Goal: Task Accomplishment & Management: Complete application form

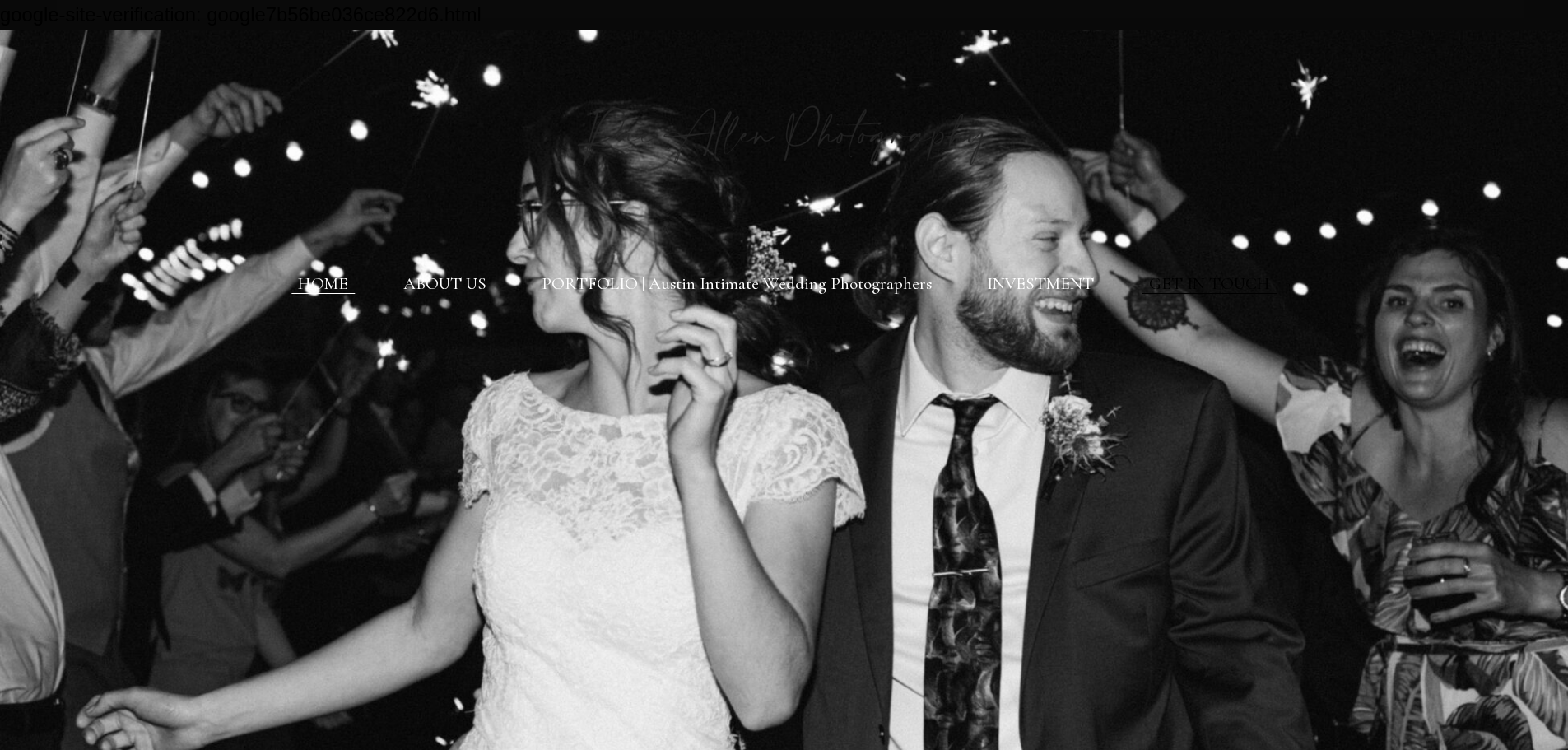
click at [1198, 288] on link "GET IN TOUCH" at bounding box center [1210, 283] width 121 height 20
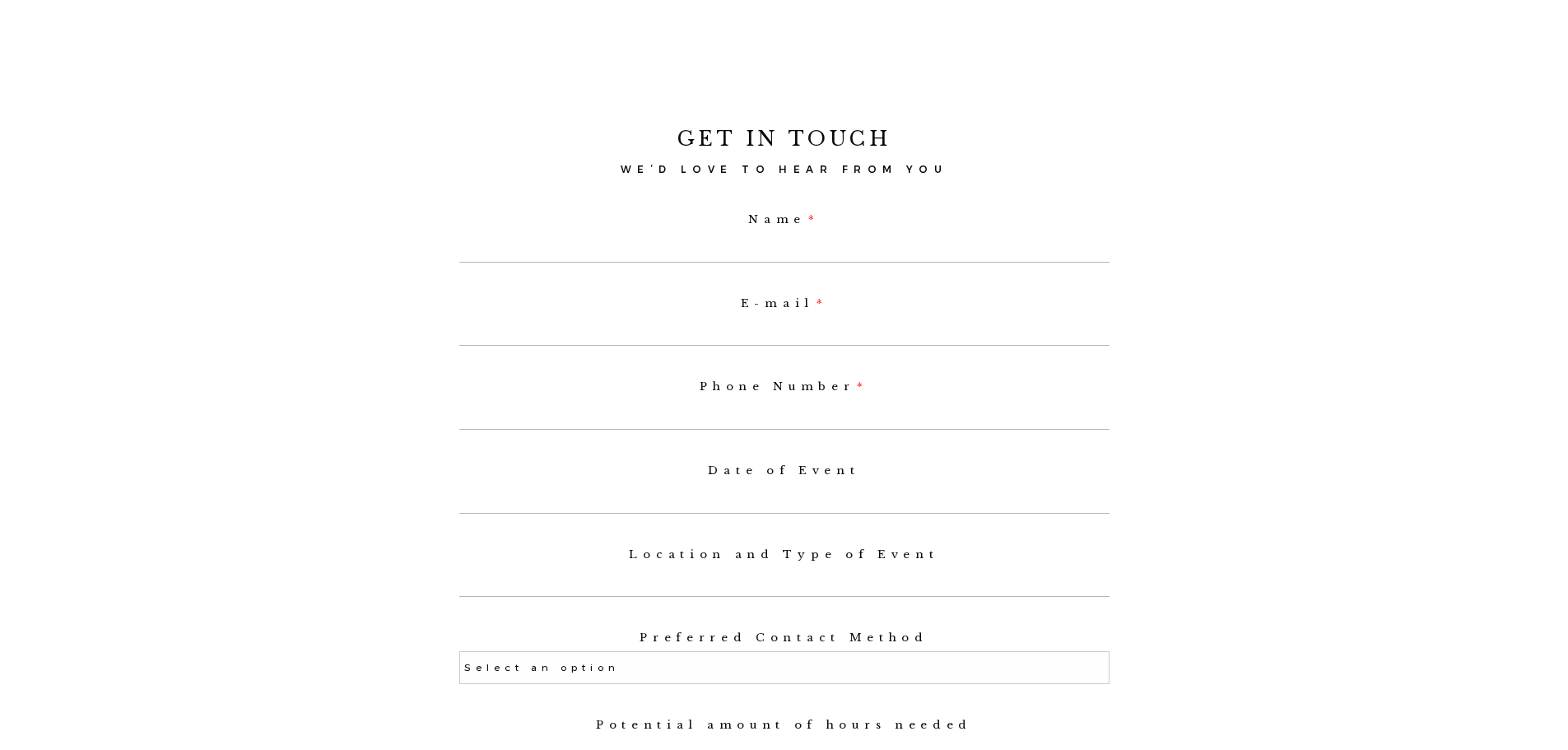
scroll to position [906, 0]
click at [760, 234] on div "Name" at bounding box center [784, 227] width 659 height 68
click at [760, 251] on input "Name" at bounding box center [785, 242] width 650 height 29
type input "B"
select select
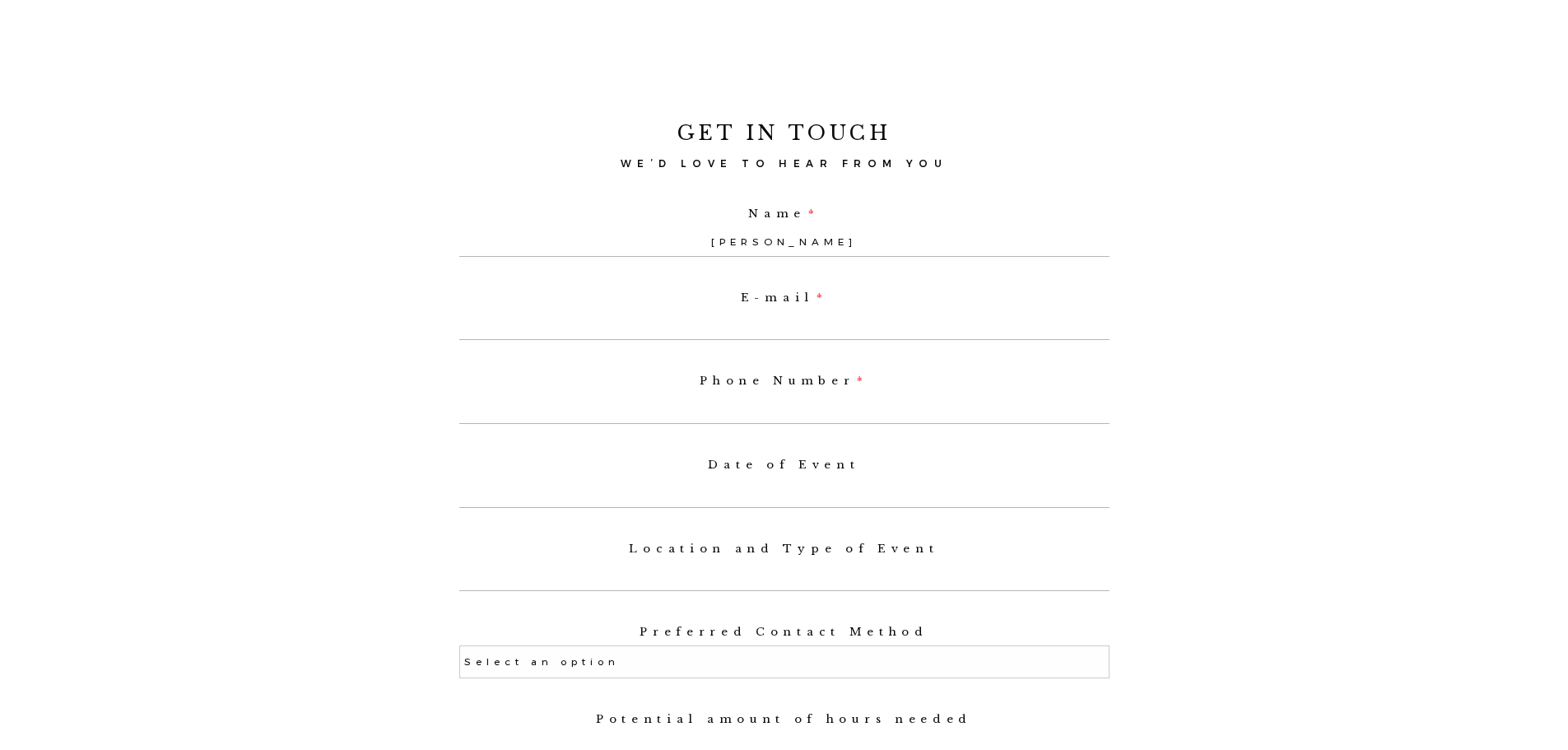
type input "[PERSON_NAME]"
type input "r"
select select
type input "[PERSON_NAME][EMAIL_ADDRESS][PERSON_NAME][DOMAIN_NAME]"
type input "2409906070"
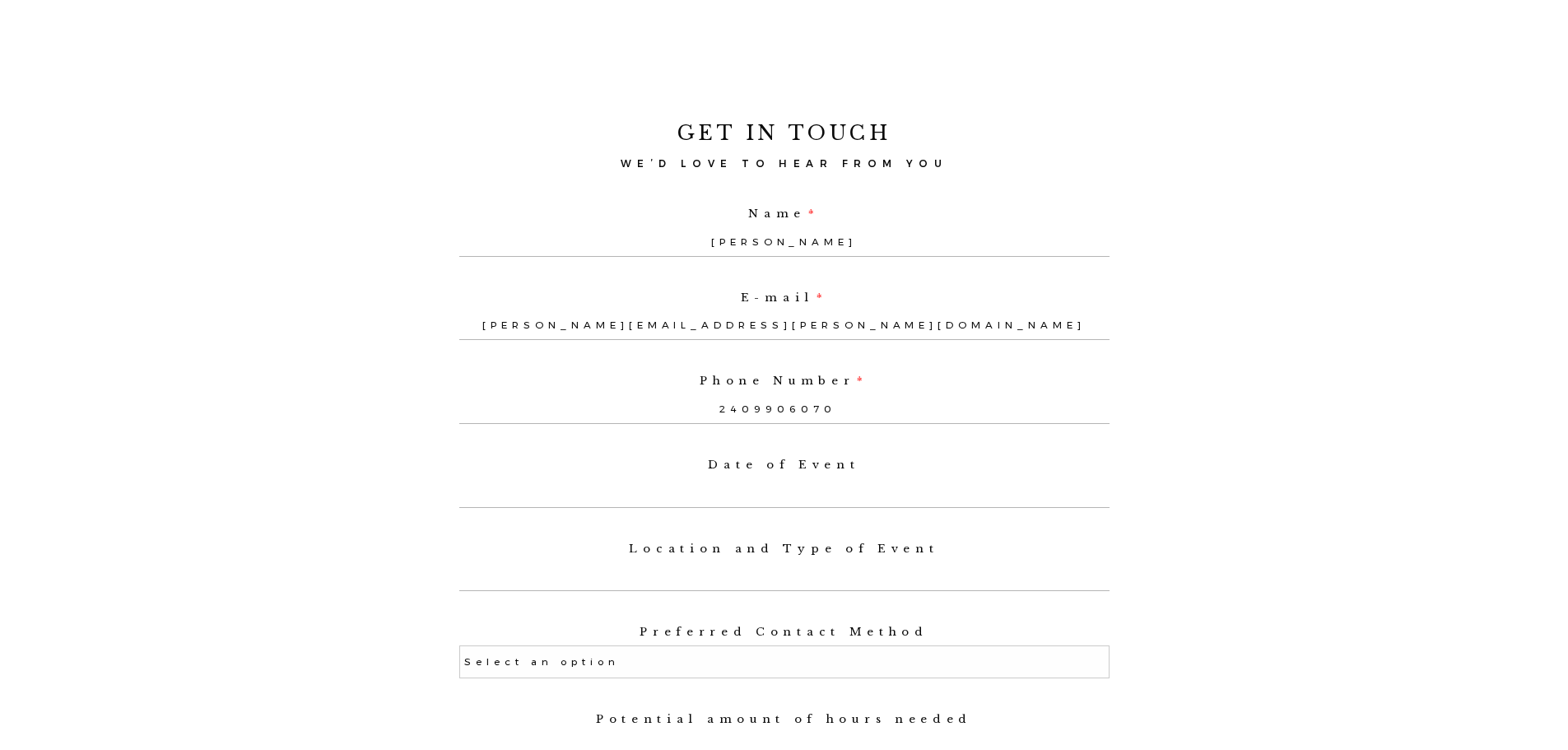
select select
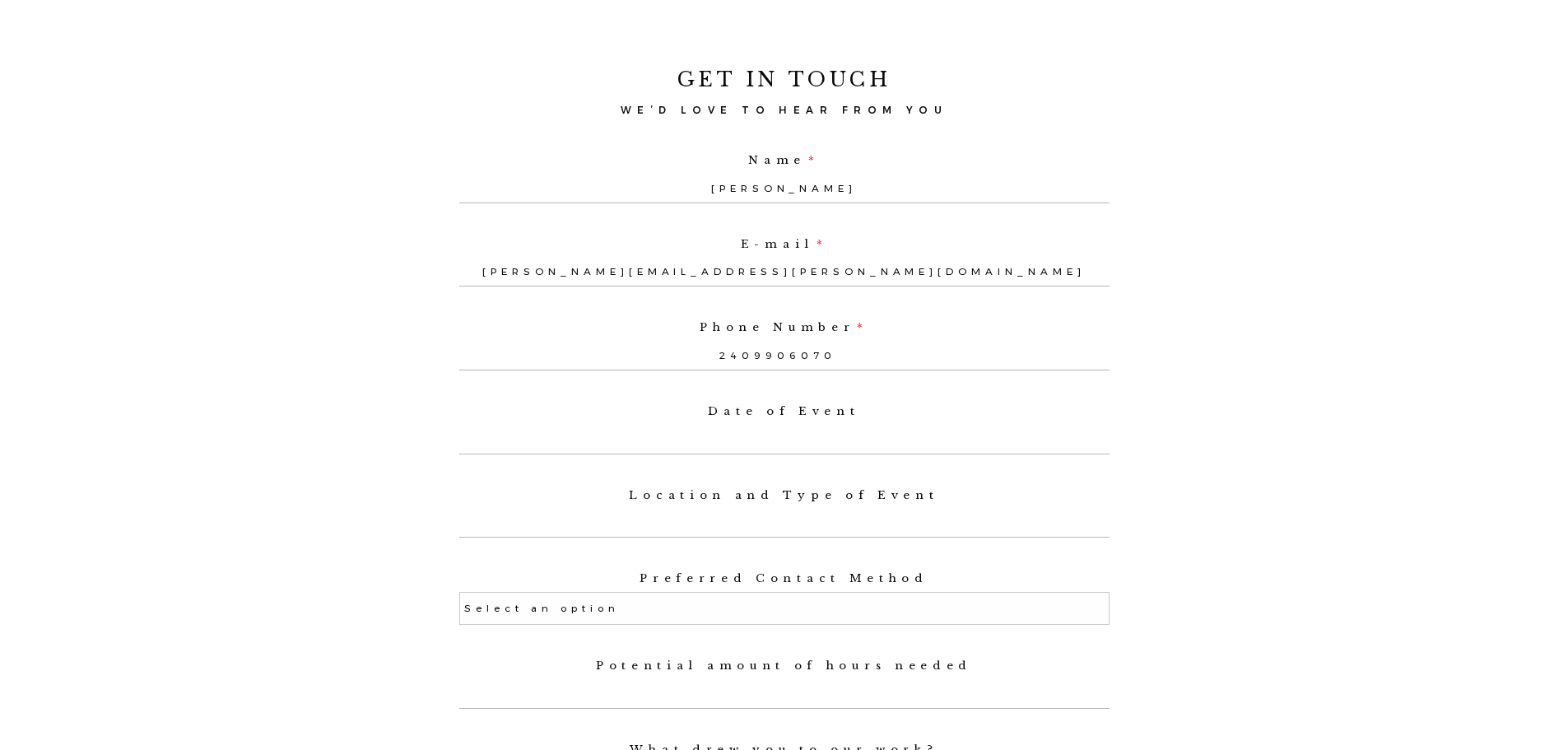
scroll to position [988, 0]
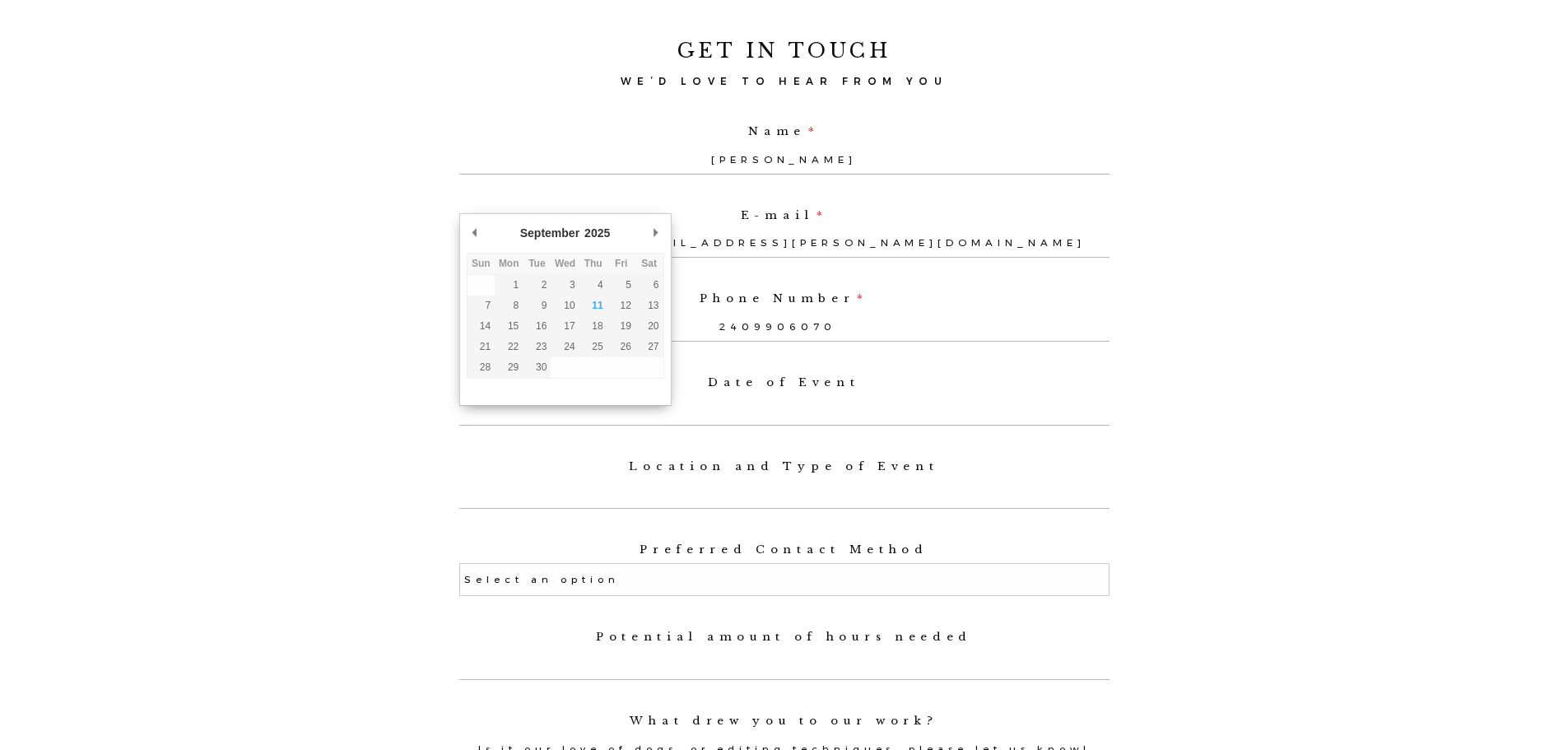
click at [840, 426] on input "Use the arrow keys to pick a date" at bounding box center [785, 410] width 650 height 29
type input "[DATE]"
select select
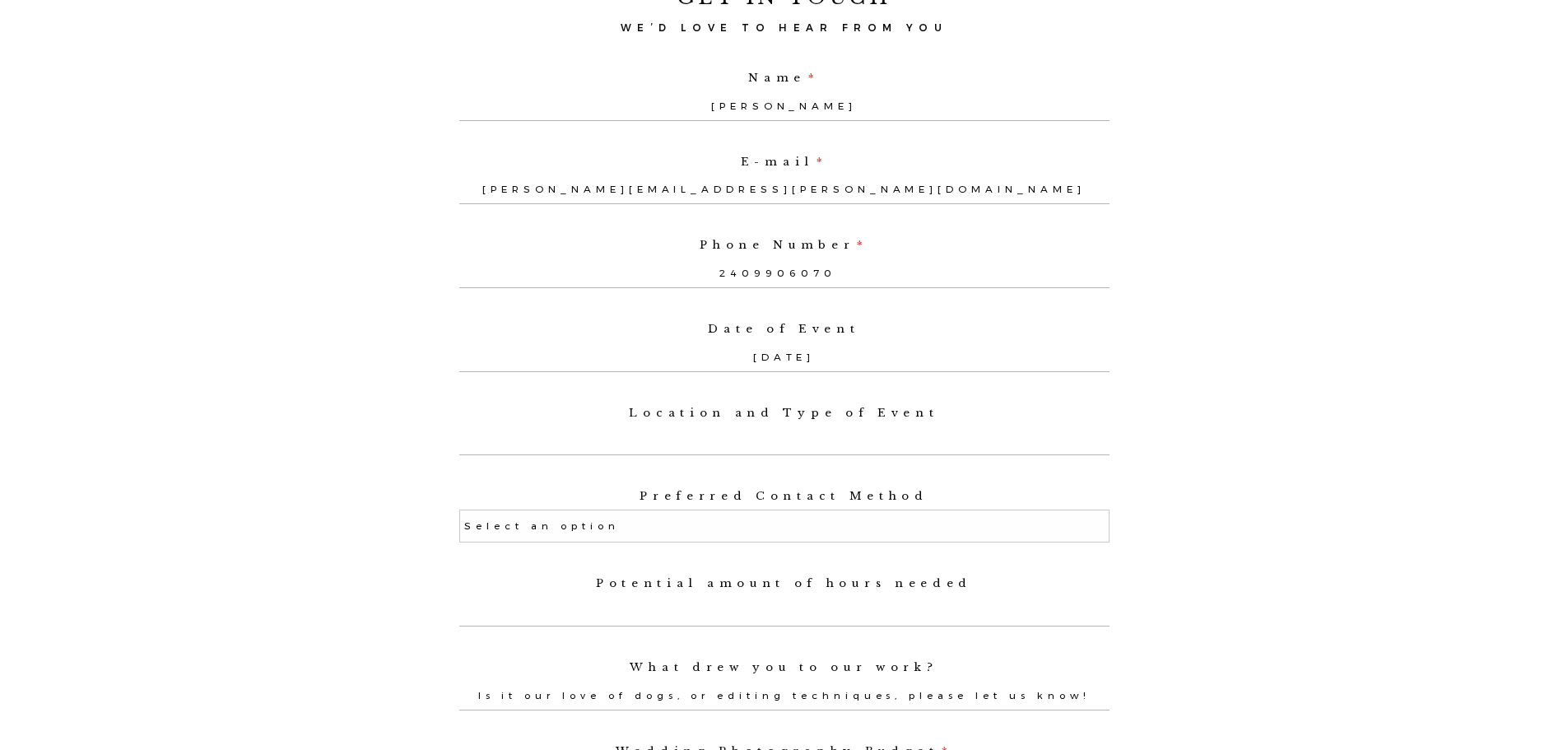
scroll to position [1070, 0]
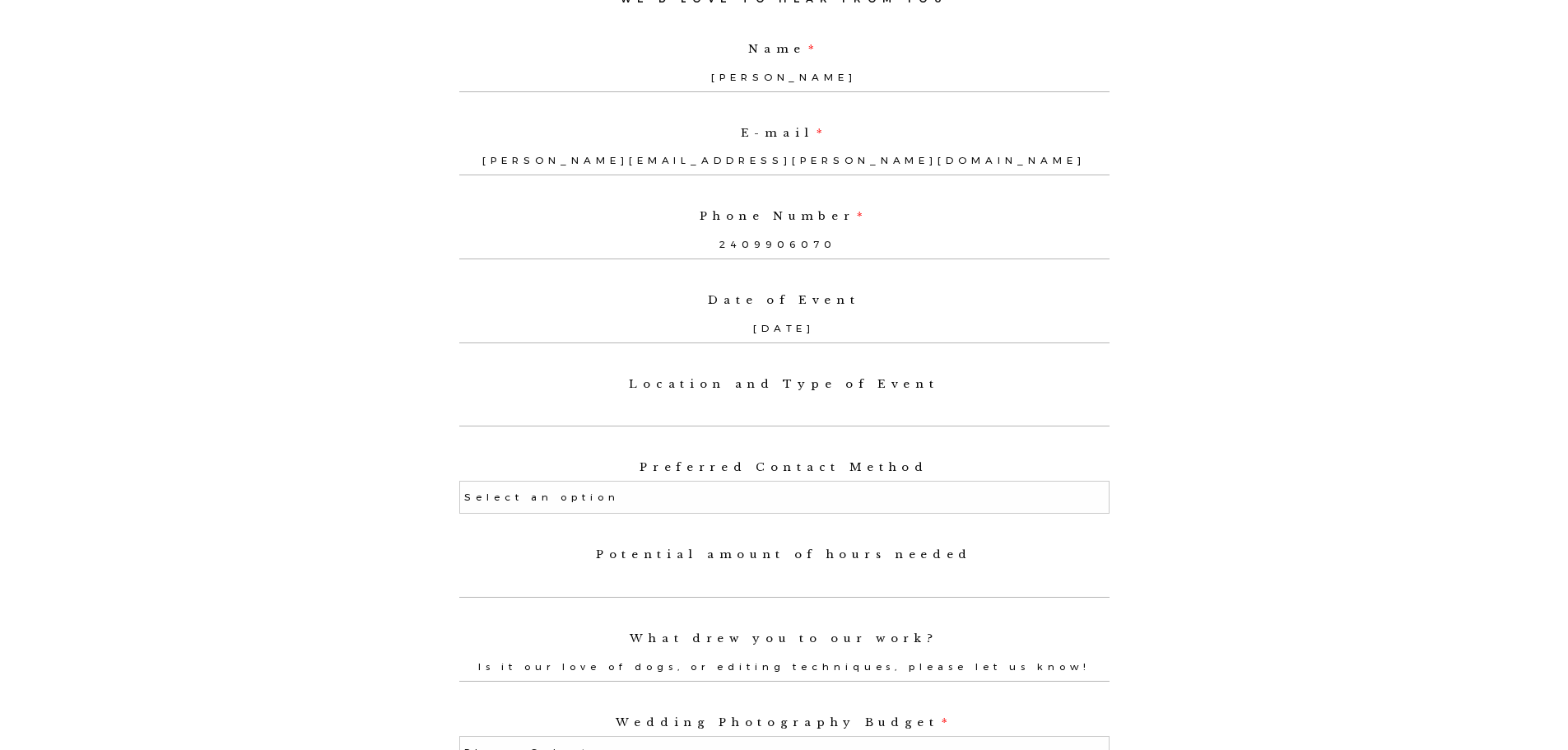
click at [765, 423] on input "Location and Type of Event" at bounding box center [785, 412] width 650 height 29
click at [754, 423] on input "Location and Type of Event" at bounding box center [785, 412] width 650 height 29
paste input "[PERSON_NAME] Volunteer Fire Department ([GEOGRAPHIC_DATA][PERSON_NAME]"
type input "[PERSON_NAME] Volunteer Fire Department ([GEOGRAPHIC_DATA][PERSON_NAME]"
select select
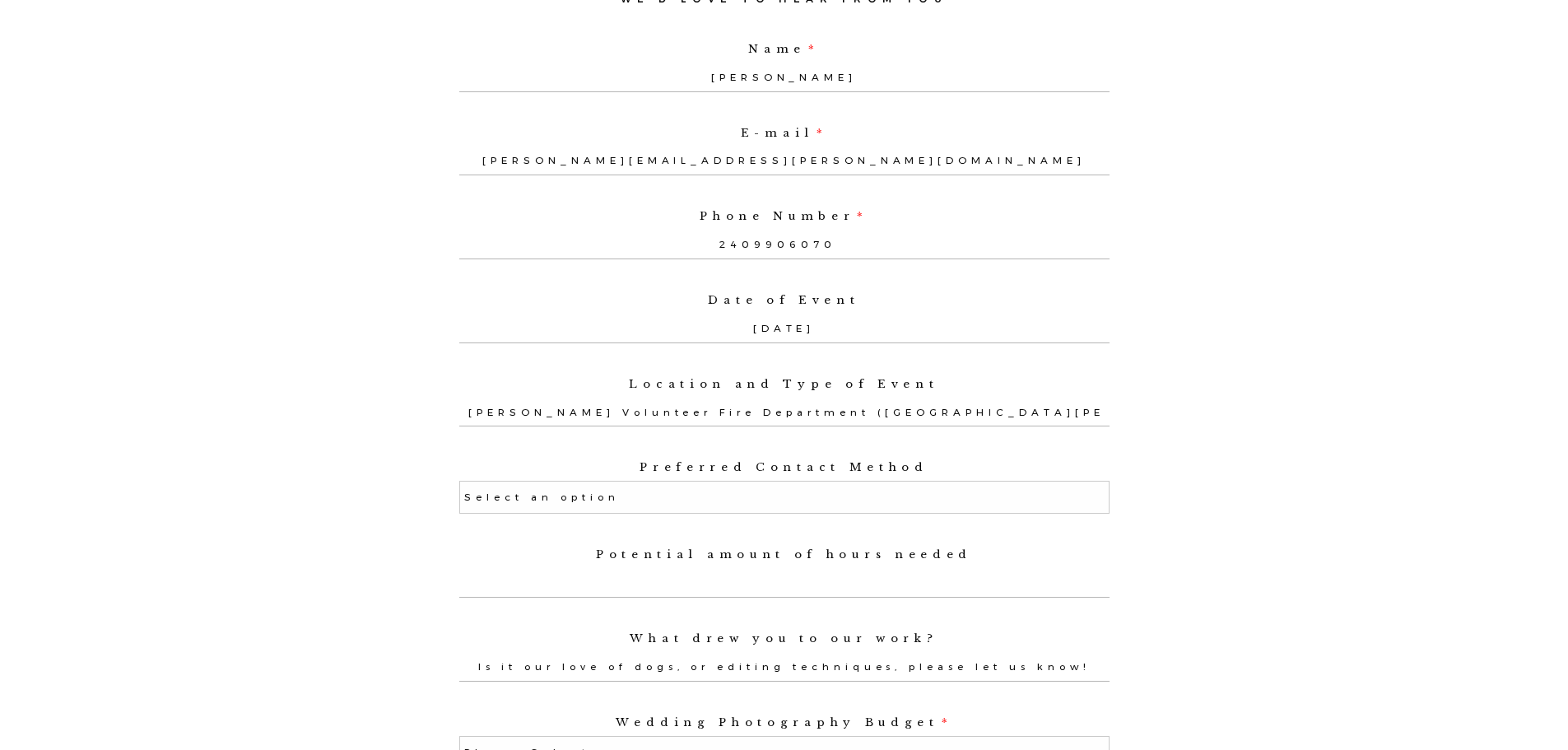
scroll to position [0, 3]
type input "[PERSON_NAME] Volunteer Fire Department ([GEOGRAPHIC_DATA][PERSON_NAME])"
click at [758, 508] on select "Select an option Phone Text Email" at bounding box center [785, 497] width 650 height 33
select select "Email"
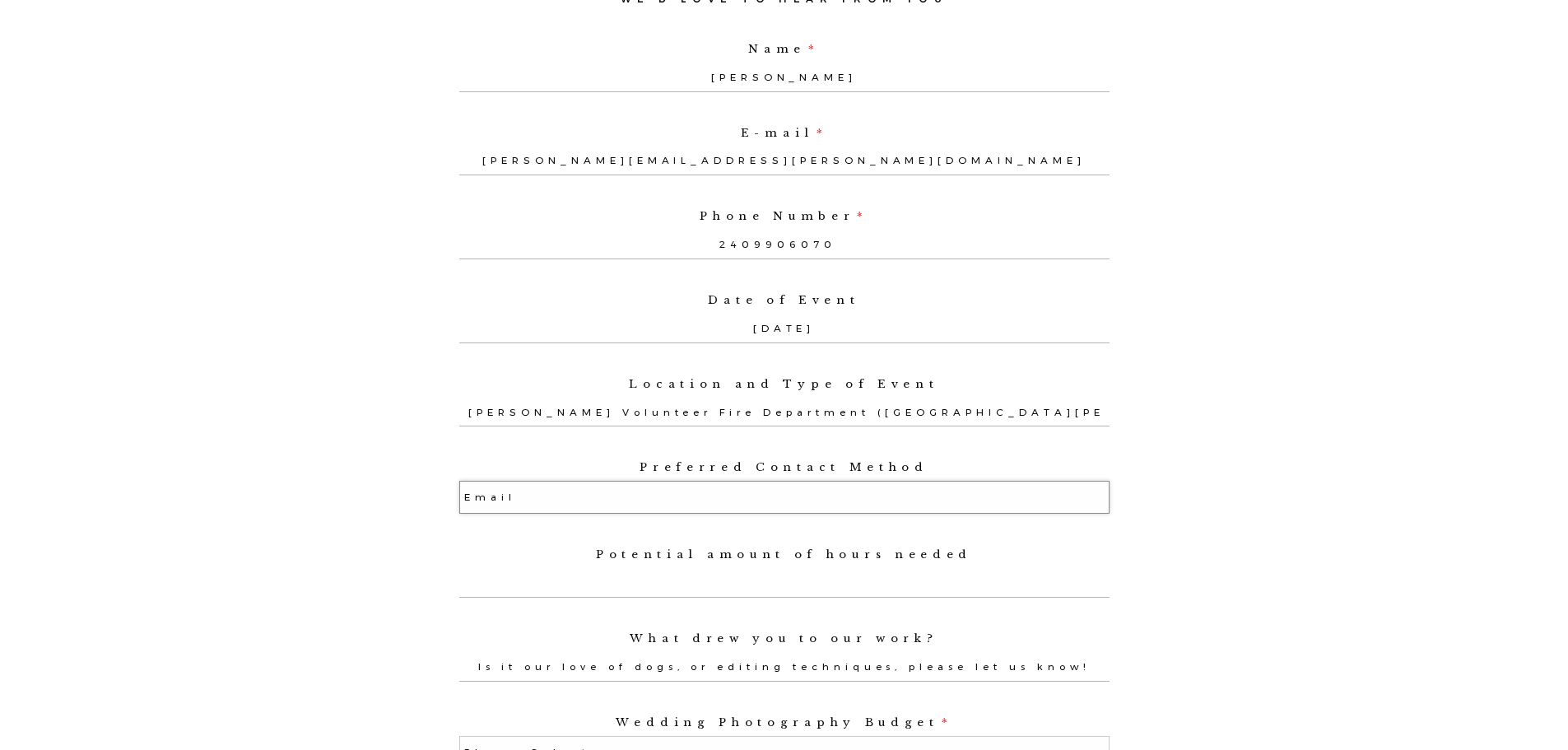
click at [460, 492] on select "Select an option Phone Text Email" at bounding box center [785, 497] width 650 height 33
select select
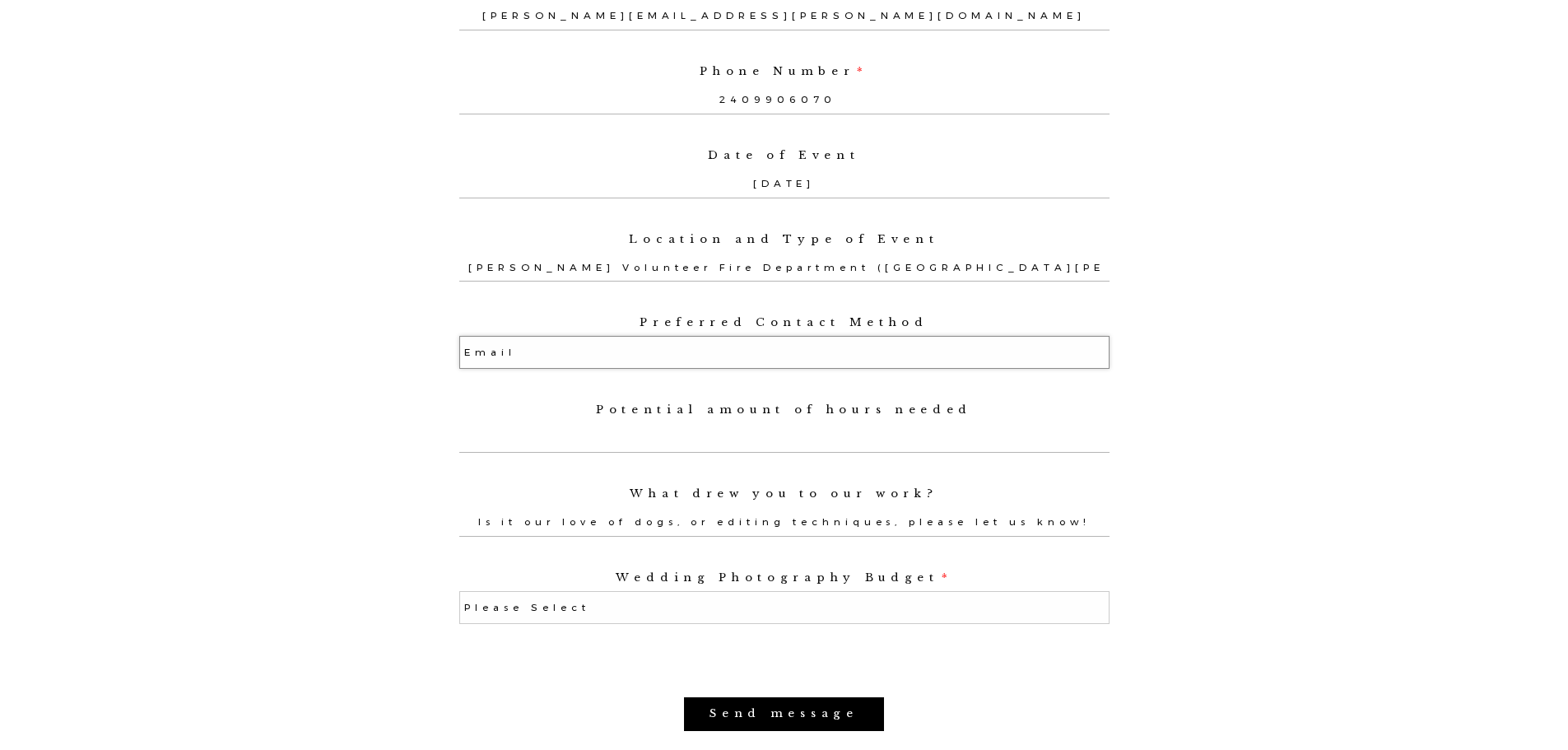
scroll to position [1234, 0]
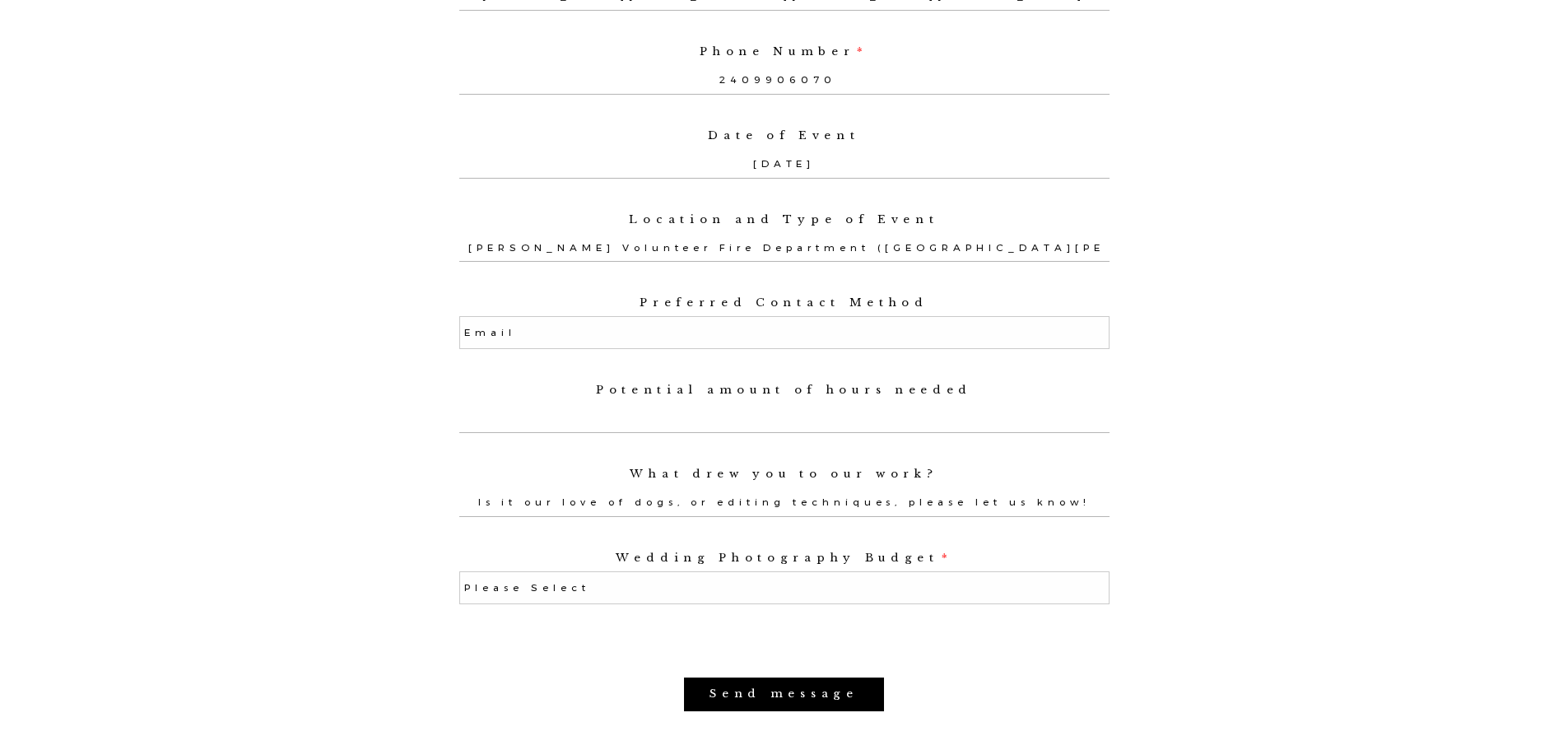
click at [760, 427] on input "Potential amount of hours needed" at bounding box center [785, 418] width 650 height 29
type input "2"
select select
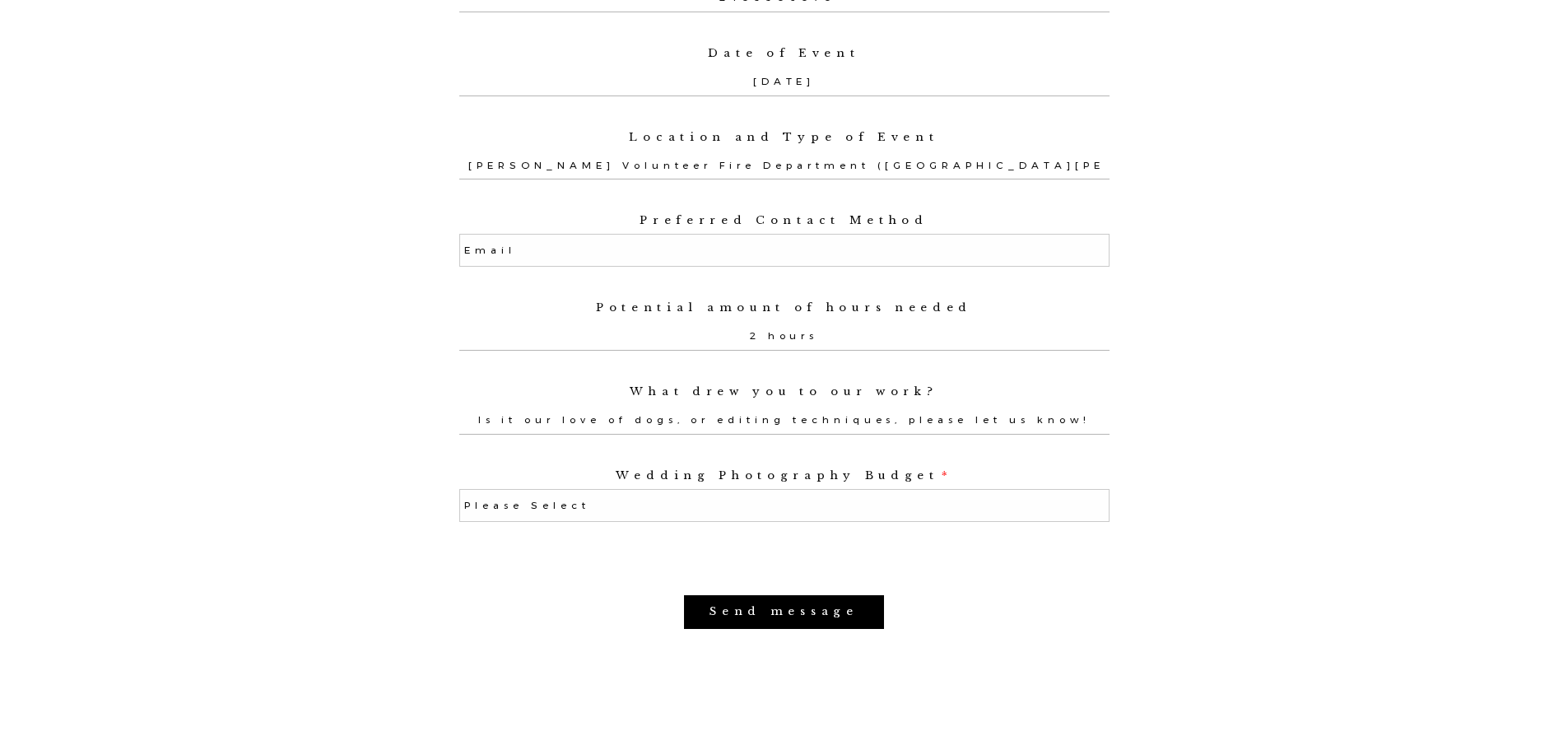
type input "2 hours"
click at [769, 434] on input "What drew you to our work?" at bounding box center [785, 419] width 650 height 29
click at [811, 431] on input "What drew you to our work?" at bounding box center [785, 419] width 650 height 29
type input "G"
select select
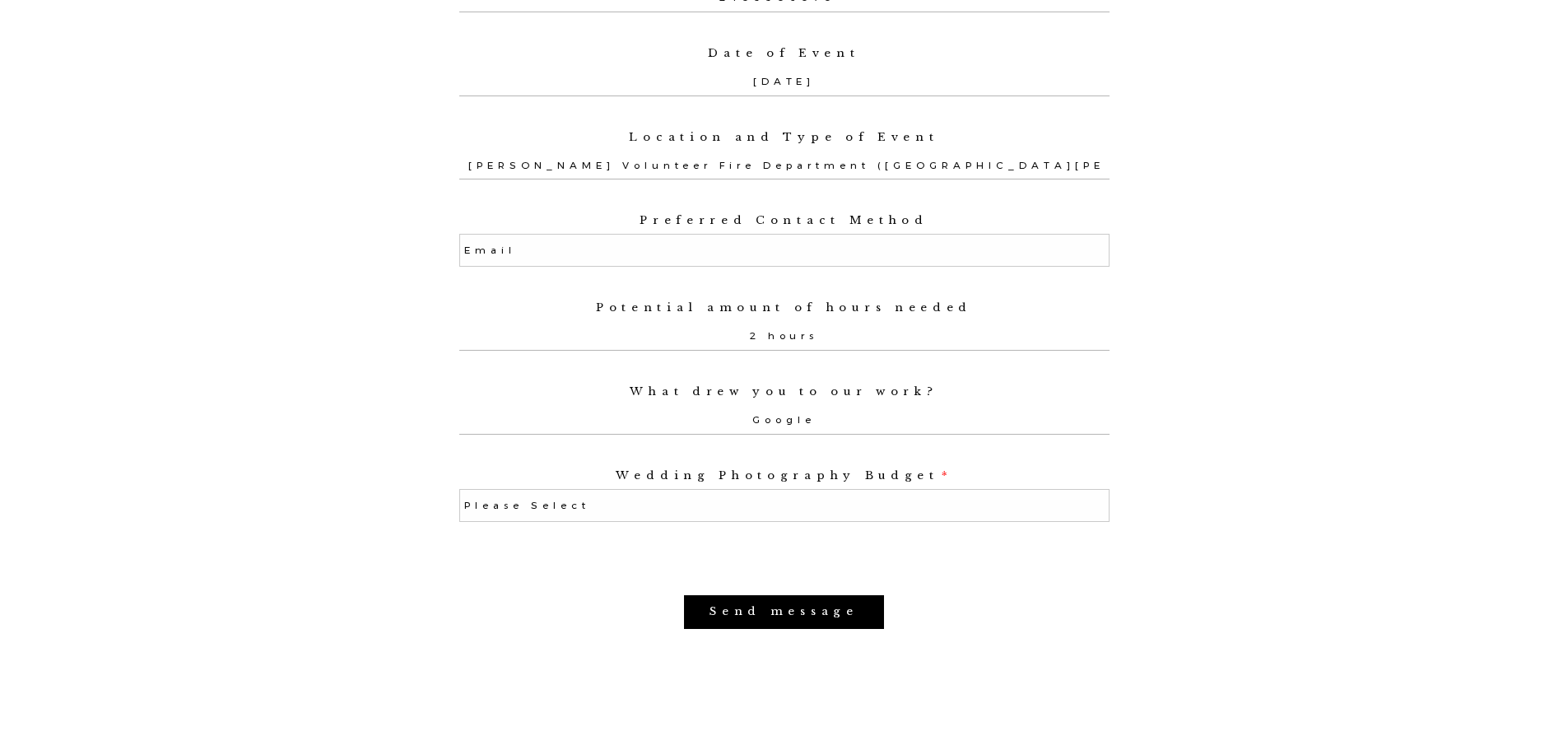
type input "Google"
click at [782, 521] on select "Please Select Elopement (3 hours or less) $2,000-$4,000 $4,000-$8,000 Photograp…" at bounding box center [785, 505] width 650 height 33
select select "$2,000-$4,000"
click at [460, 500] on select "Please Select Elopement (3 hours or less) $2,000-$4,000 $4,000-$8,000 Photograp…" at bounding box center [785, 505] width 650 height 33
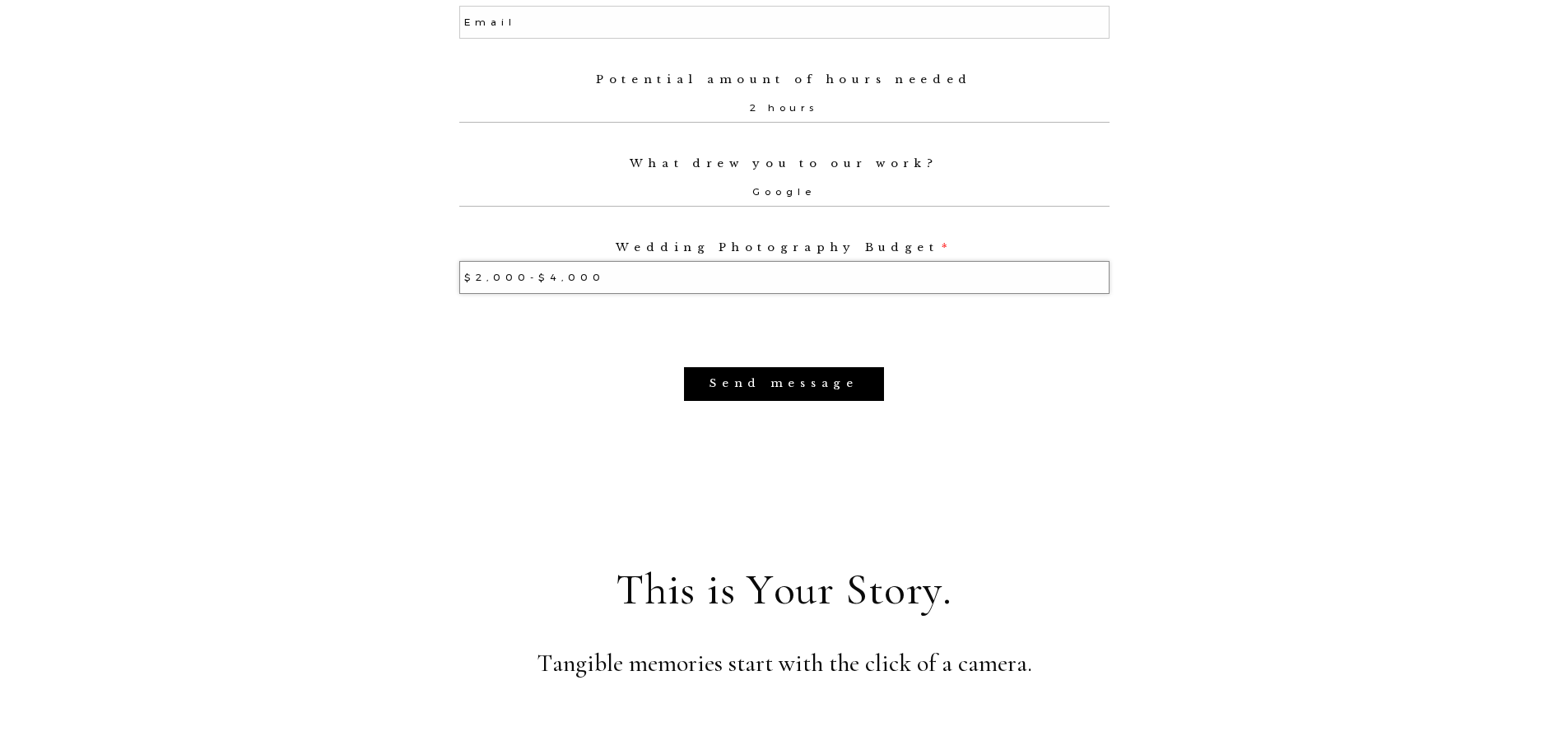
scroll to position [1728, 0]
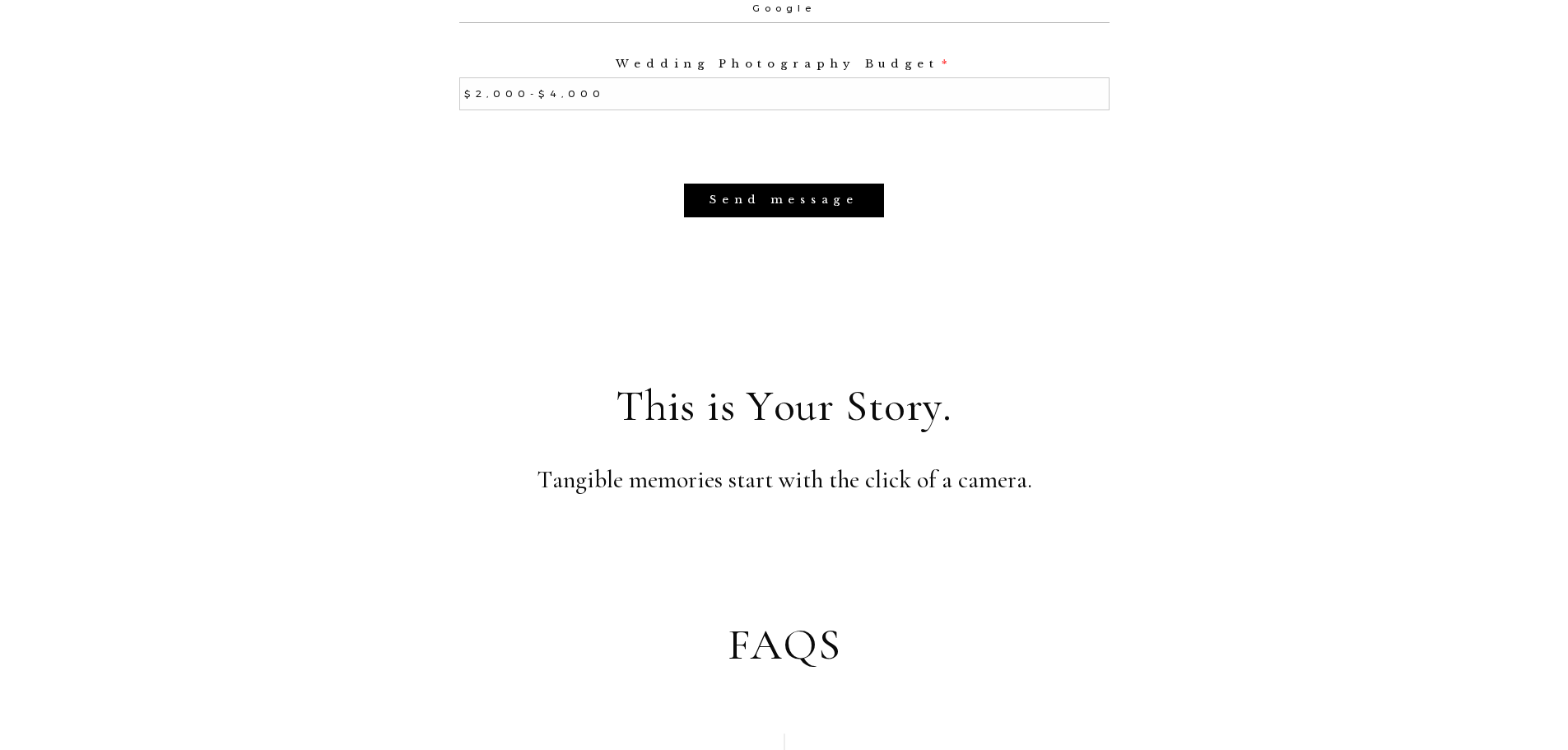
click at [792, 190] on div "Send message" at bounding box center [785, 176] width 650 height 82
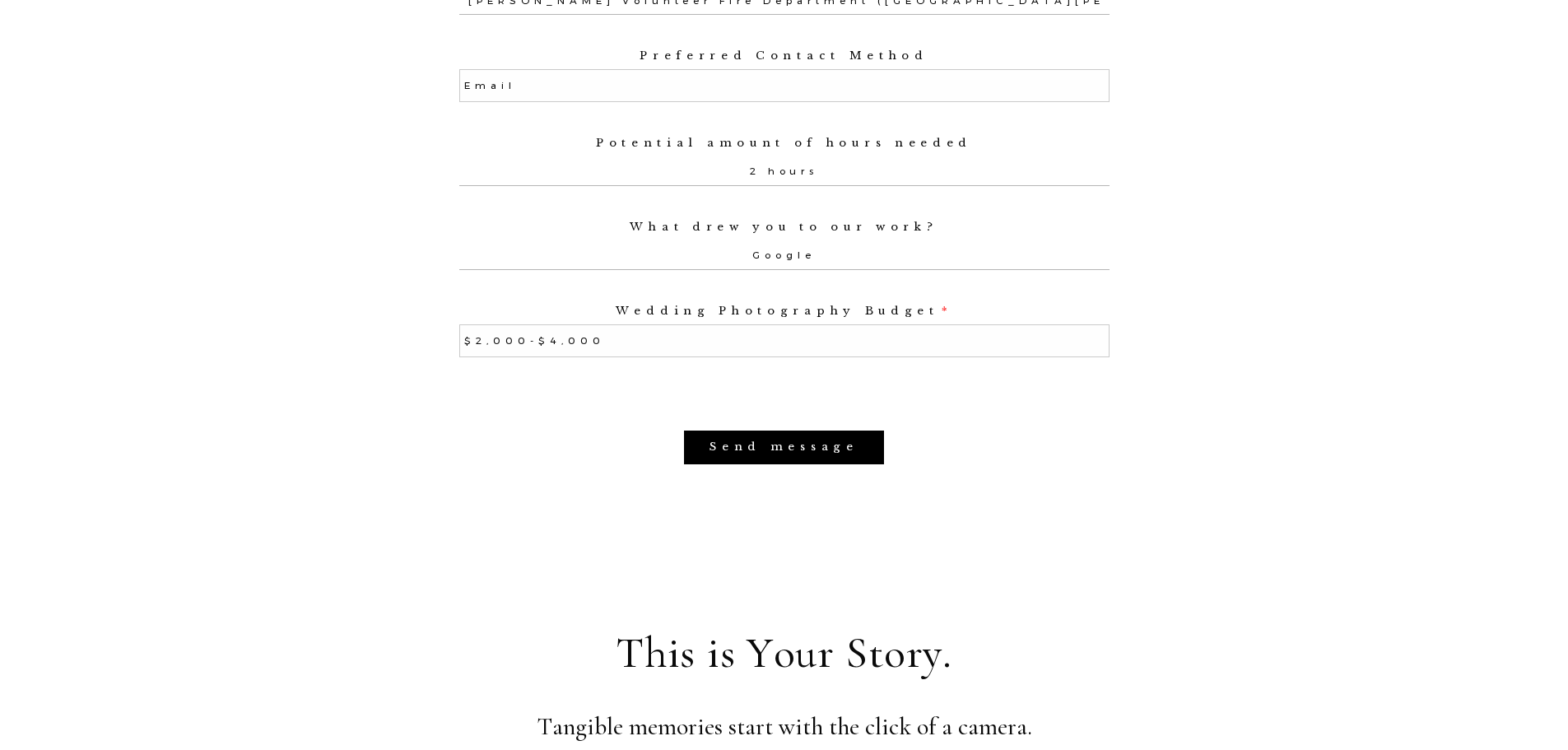
scroll to position [1810, 0]
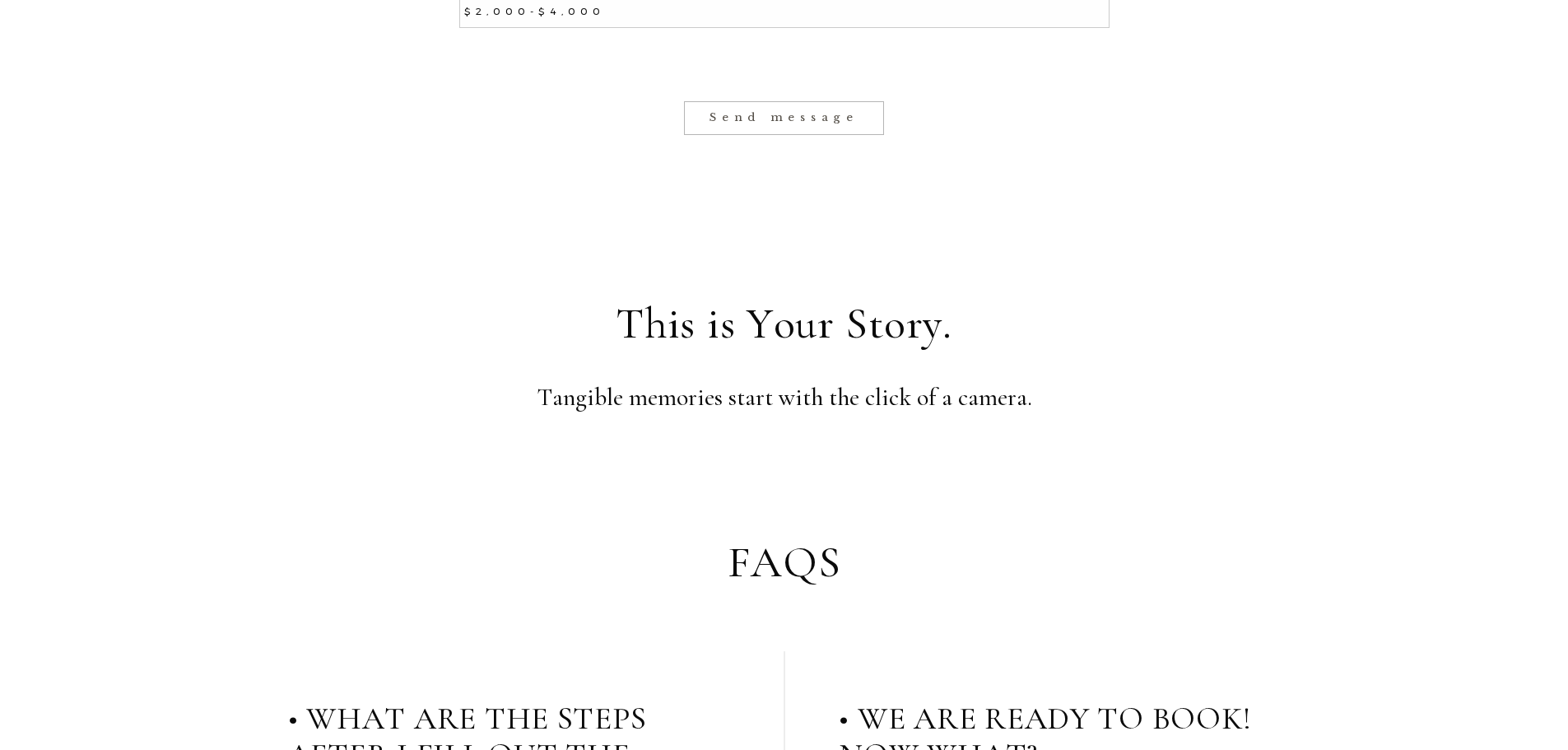
click at [757, 127] on input "Send message" at bounding box center [784, 118] width 200 height 33
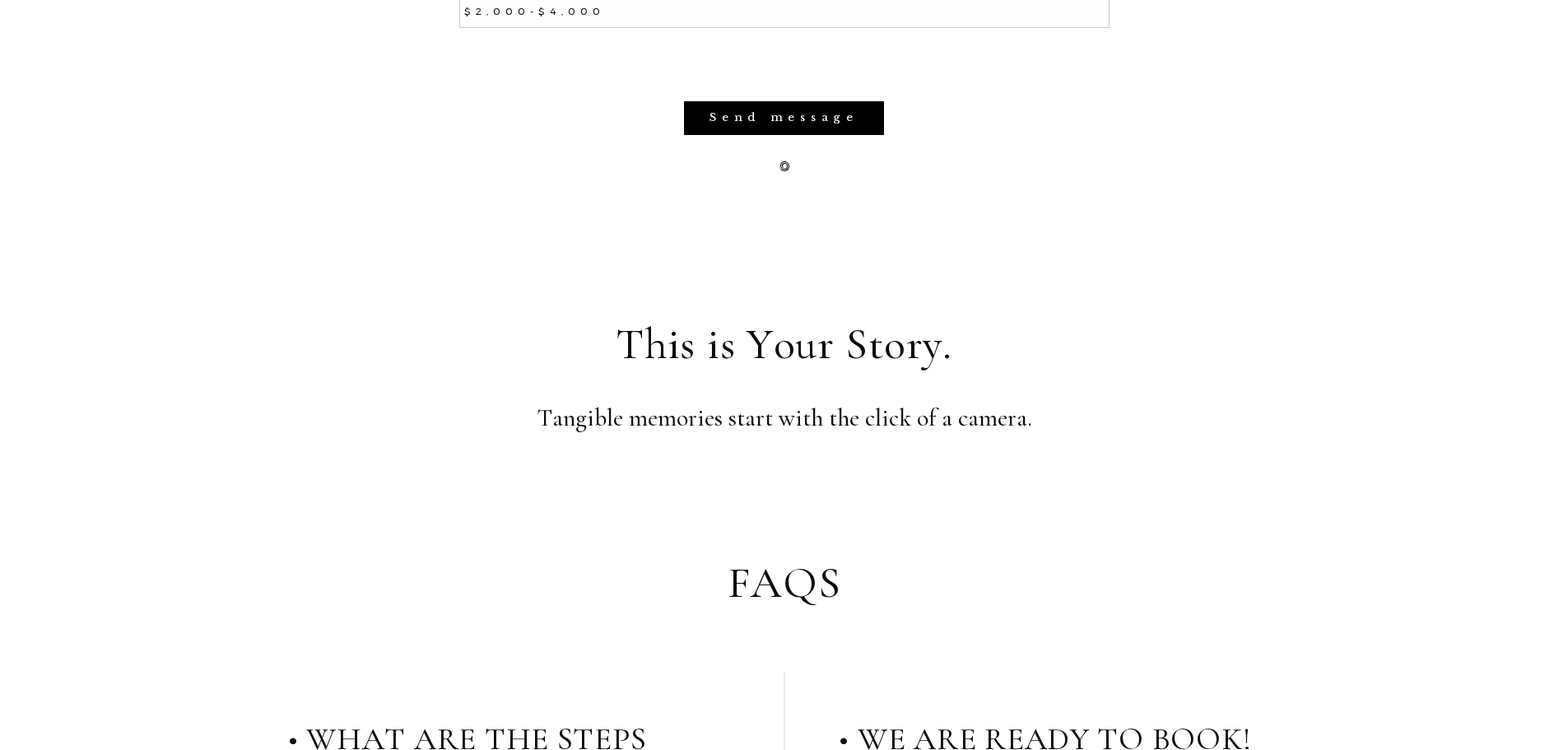
select select
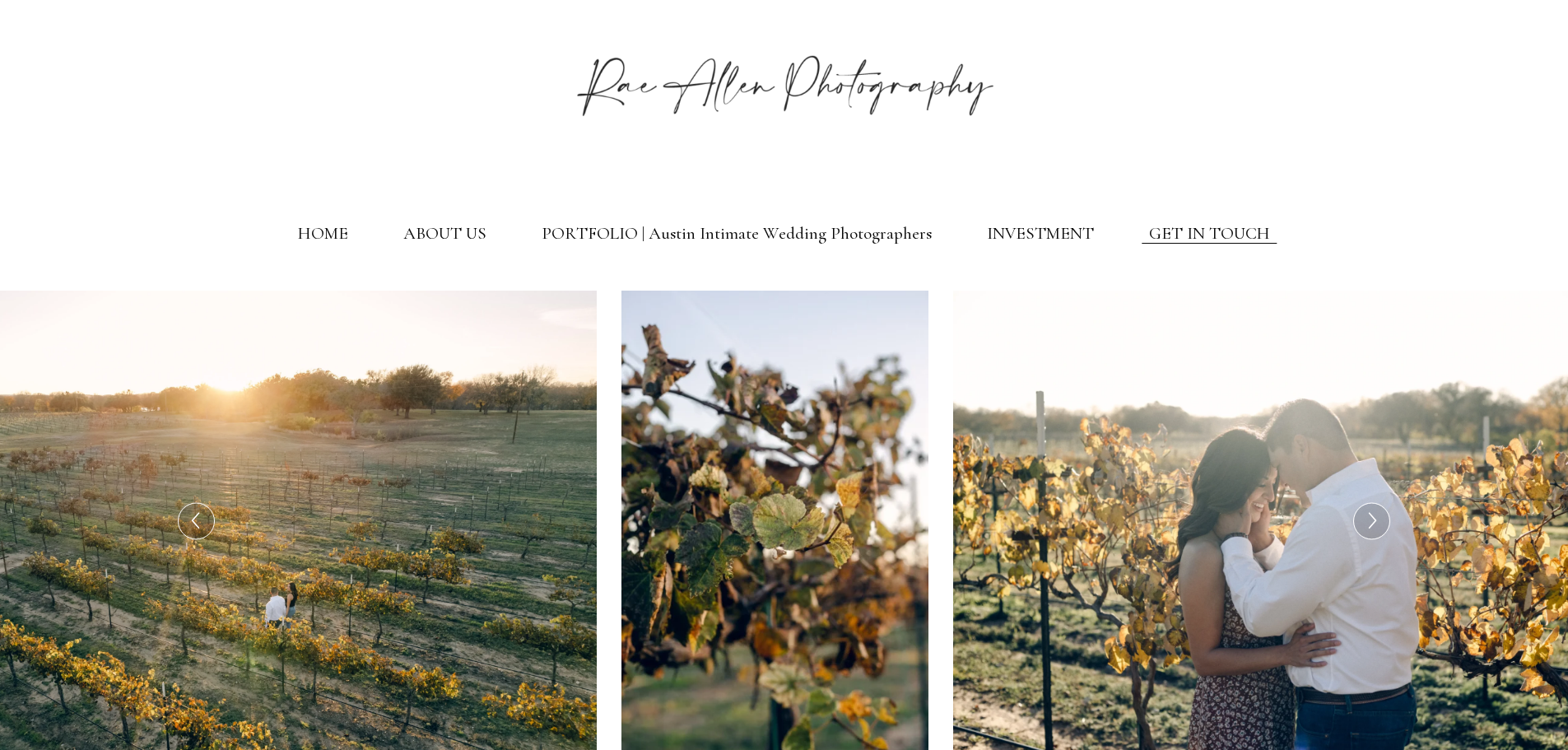
scroll to position [0, 0]
